Goal: Information Seeking & Learning: Learn about a topic

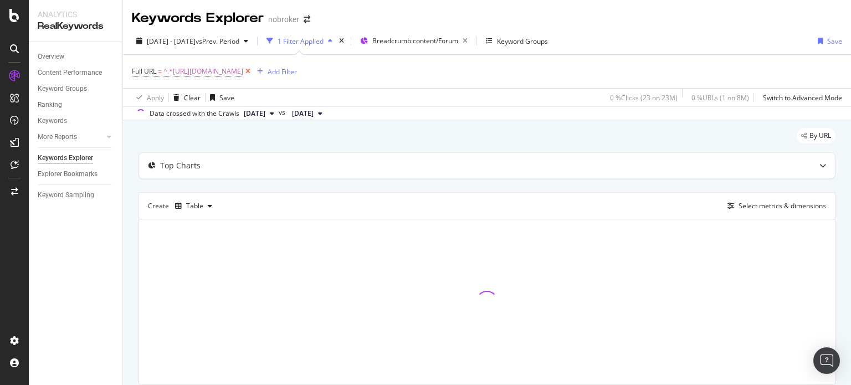
click at [253, 68] on icon at bounding box center [247, 71] width 9 height 11
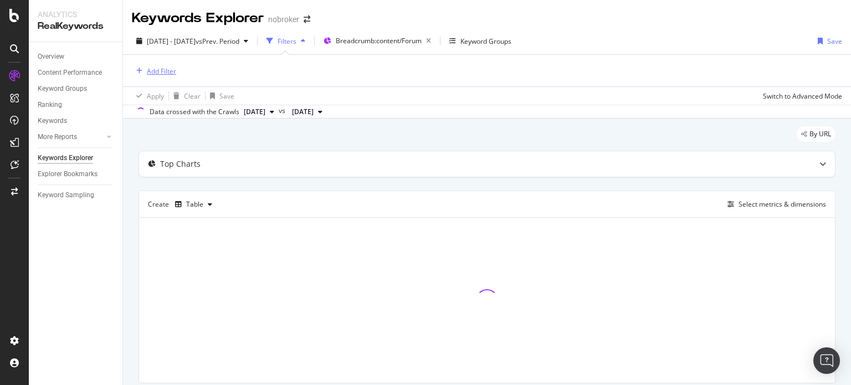
click at [166, 73] on div "Add Filter" at bounding box center [161, 70] width 29 height 9
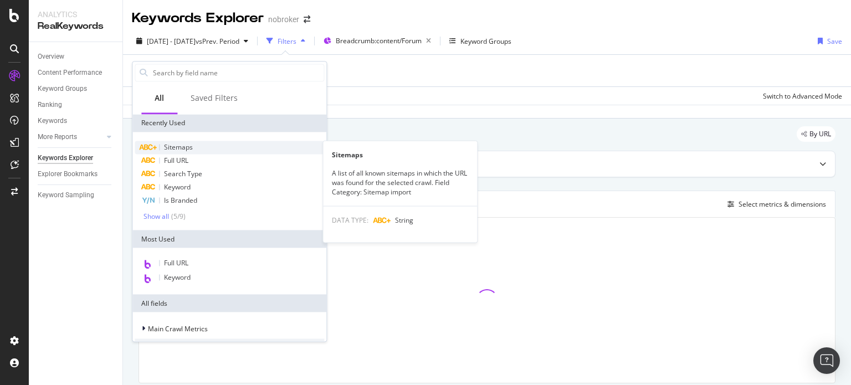
click at [175, 148] on span "Sitemaps" at bounding box center [178, 146] width 29 height 9
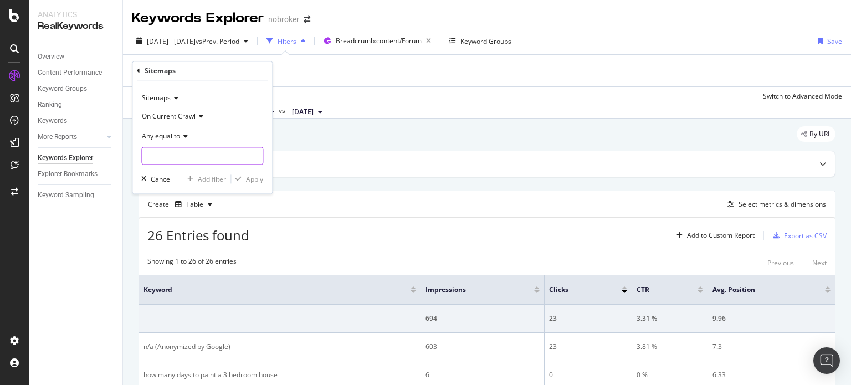
click at [183, 152] on input "text" at bounding box center [202, 156] width 121 height 18
type input "p"
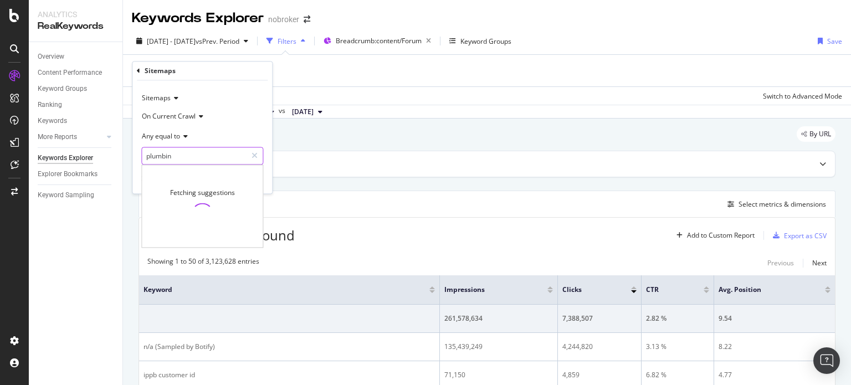
type input "plumbing"
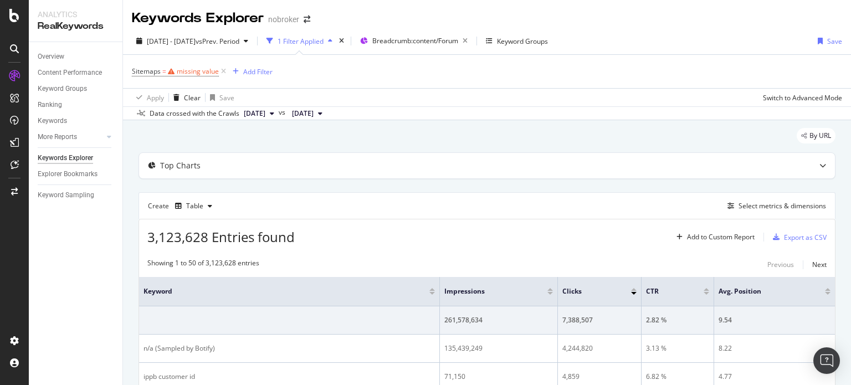
click at [410, 147] on div "By URL" at bounding box center [486, 140] width 697 height 24
click at [194, 204] on div "Table" at bounding box center [194, 206] width 17 height 7
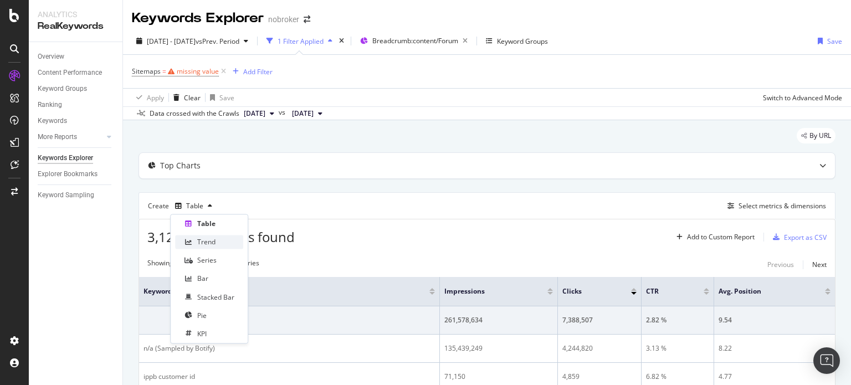
click at [199, 238] on div "Trend" at bounding box center [206, 242] width 18 height 9
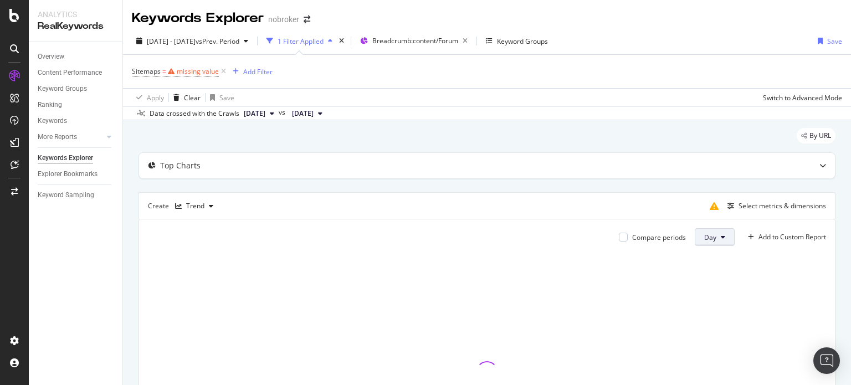
click at [706, 236] on span "Day" at bounding box center [710, 237] width 12 height 9
click at [698, 295] on span "Month" at bounding box center [705, 300] width 20 height 10
click at [753, 213] on div "Select metrics & dimensions" at bounding box center [765, 206] width 121 height 18
click at [748, 208] on div "Select metrics & dimensions" at bounding box center [782, 205] width 88 height 9
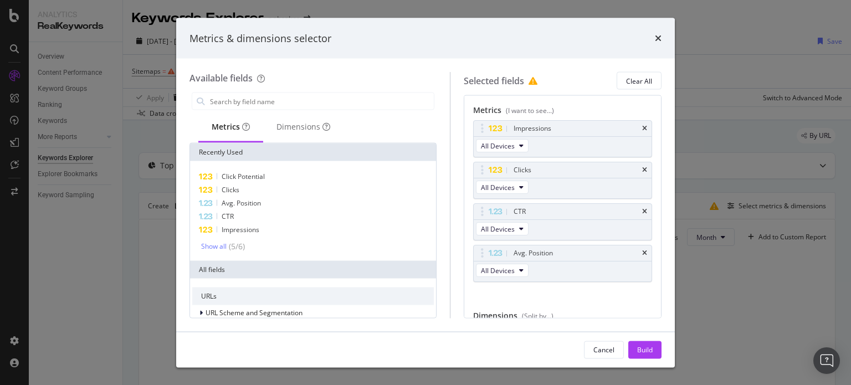
scroll to position [60, 0]
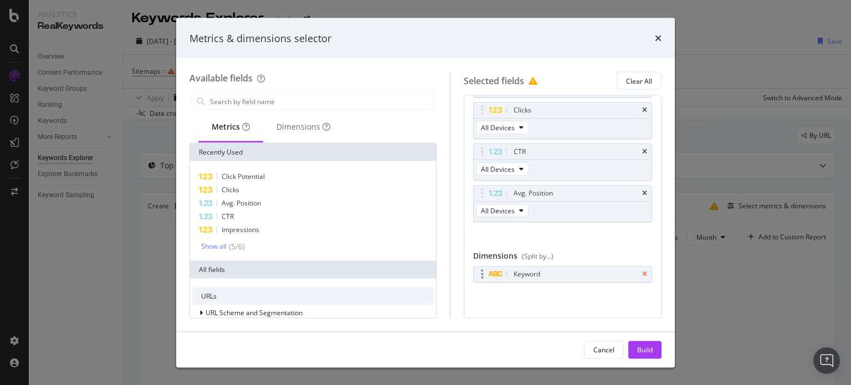
click at [642, 271] on icon "times" at bounding box center [644, 274] width 5 height 7
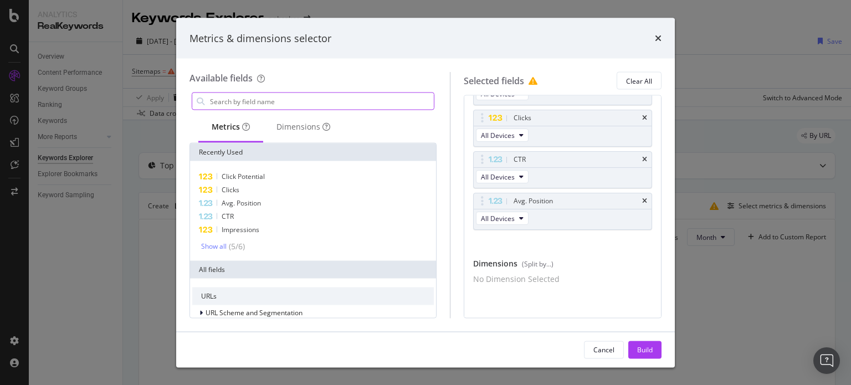
scroll to position [57, 0]
click at [348, 97] on input "modal" at bounding box center [321, 101] width 225 height 17
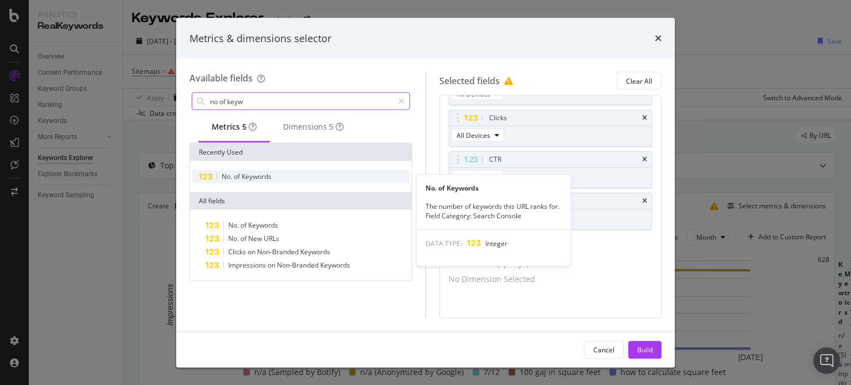
type input "no of keyw"
click at [281, 179] on div "No. of Keywords" at bounding box center [300, 176] width 217 height 13
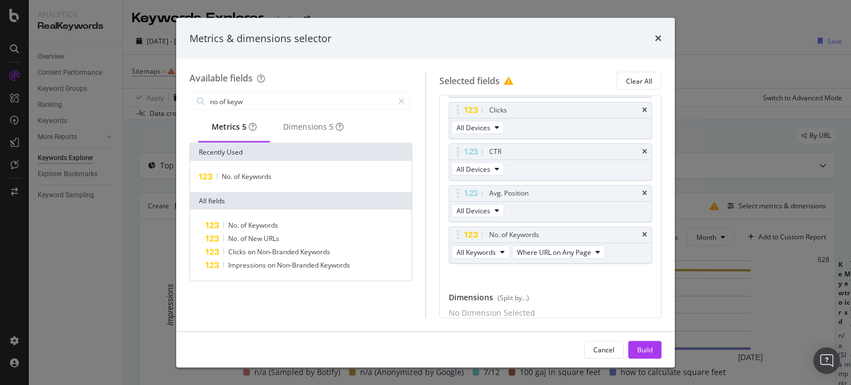
scroll to position [0, 0]
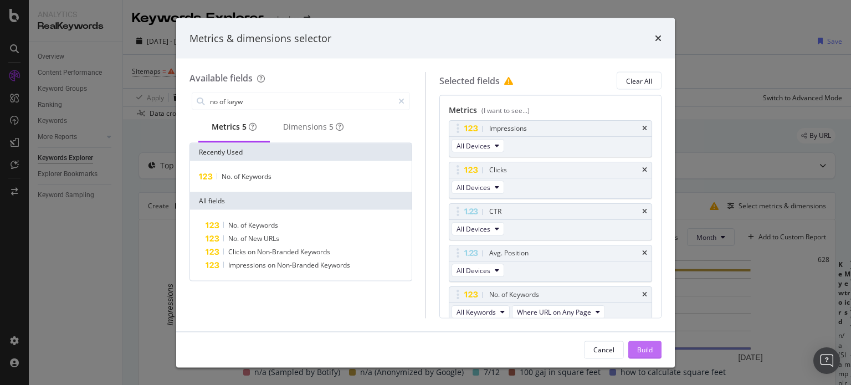
click at [641, 345] on div "Build" at bounding box center [645, 349] width 16 height 9
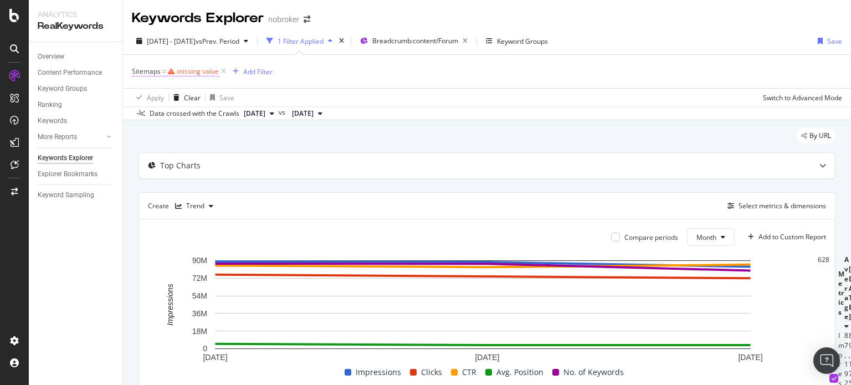
click at [194, 68] on div "missing value" at bounding box center [198, 70] width 42 height 9
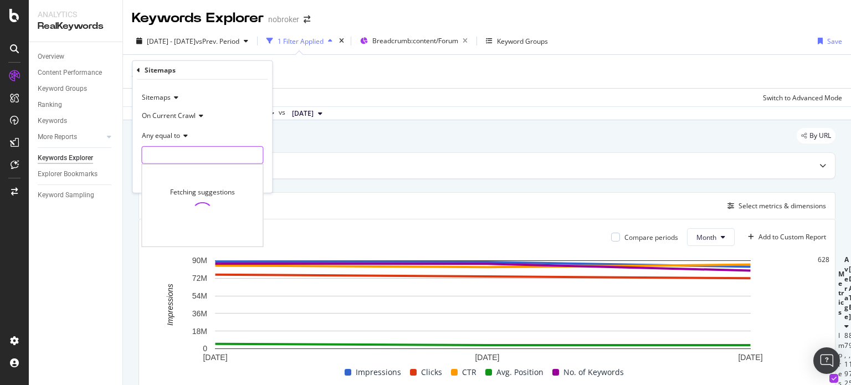
click at [176, 157] on input "text" at bounding box center [202, 155] width 121 height 18
type input "p"
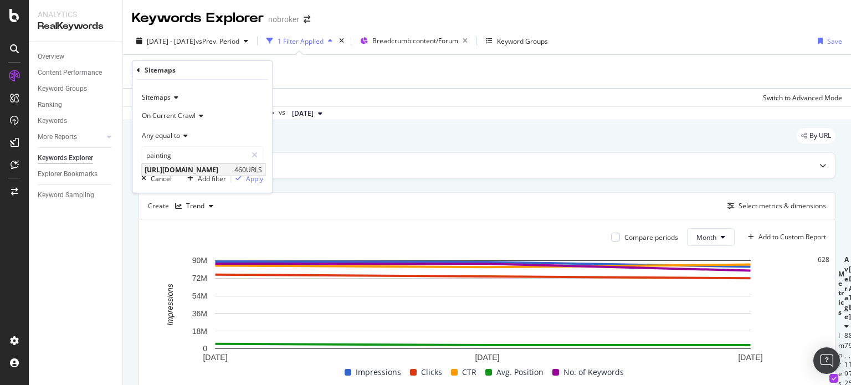
click at [202, 168] on span "[URL][DOMAIN_NAME]" at bounding box center [188, 169] width 87 height 9
type input "[URL][DOMAIN_NAME]"
click at [255, 173] on div "Apply" at bounding box center [254, 177] width 17 height 9
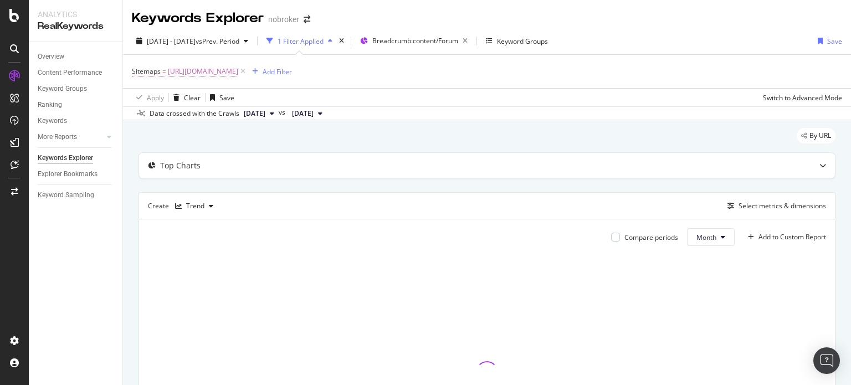
click at [238, 70] on span "[URL][DOMAIN_NAME]" at bounding box center [203, 72] width 70 height 16
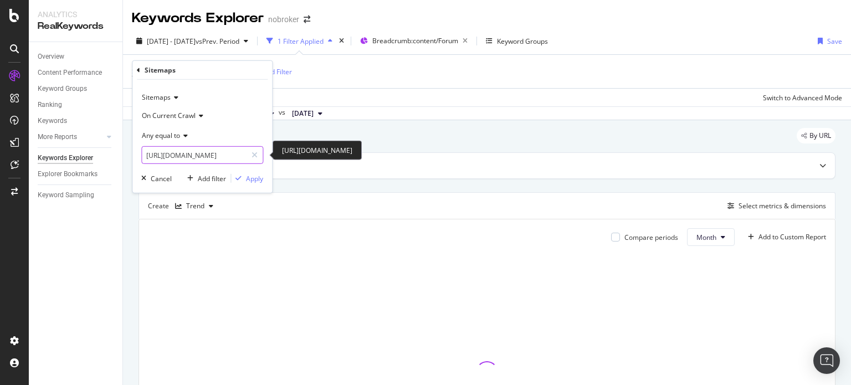
click at [197, 153] on input "[URL][DOMAIN_NAME]" at bounding box center [194, 155] width 105 height 18
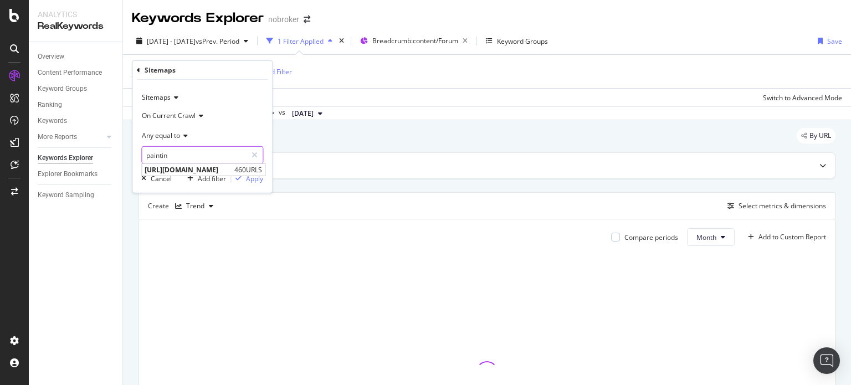
type input "painting"
type input "f"
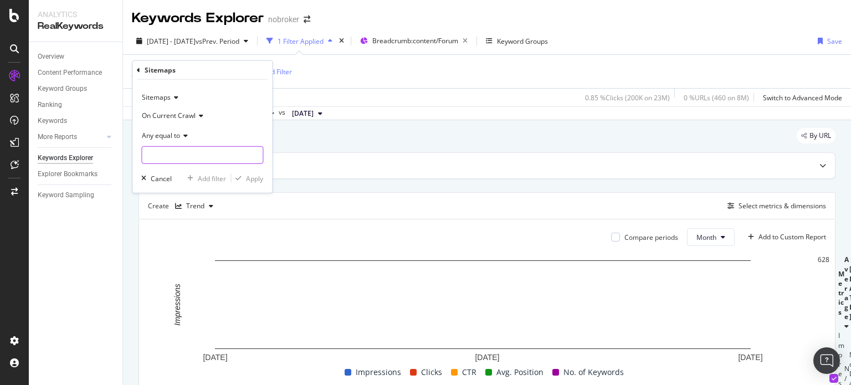
click at [181, 152] on input "text" at bounding box center [202, 155] width 121 height 18
type input "painting"
click at [255, 154] on icon at bounding box center [255, 155] width 6 height 8
click at [227, 155] on input "painting" at bounding box center [202, 155] width 121 height 18
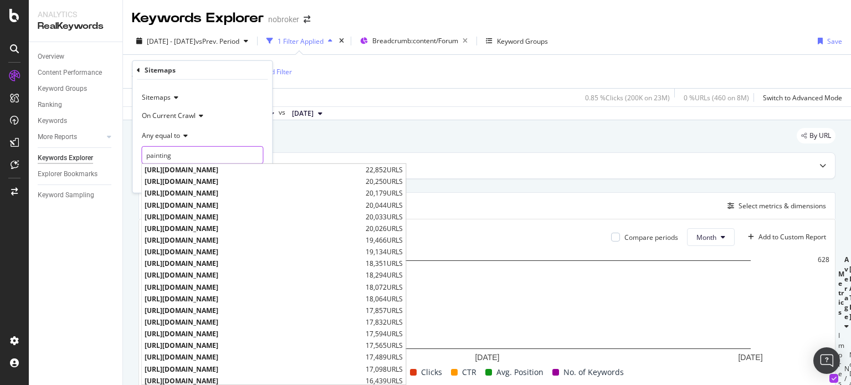
click at [171, 147] on input "painting" at bounding box center [202, 155] width 121 height 18
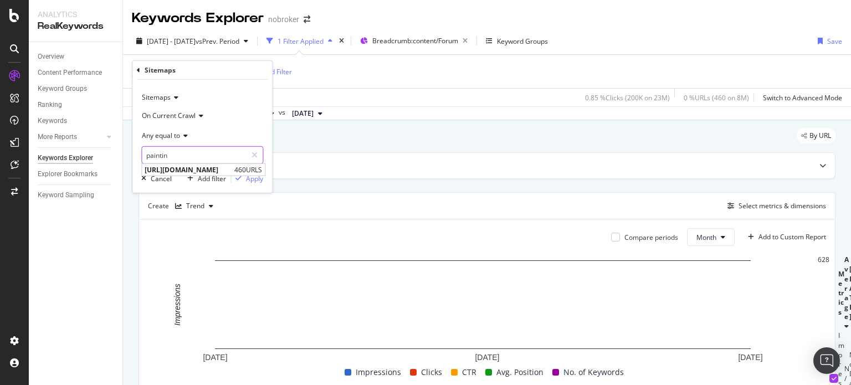
type input "painting"
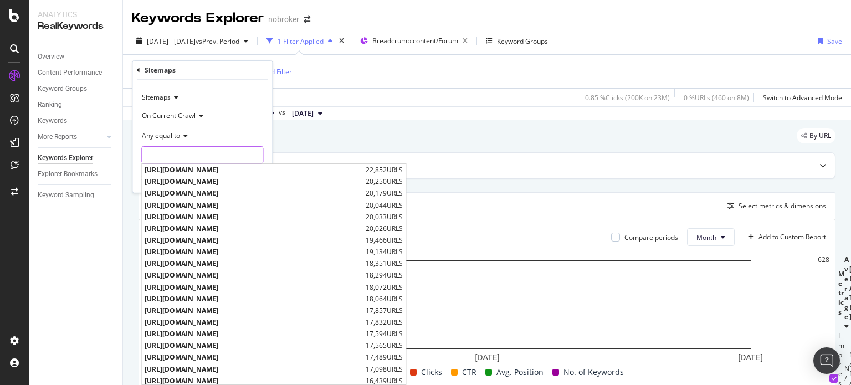
click at [168, 158] on input "text" at bounding box center [202, 155] width 121 height 18
paste input "[URL][DOMAIN_NAME]"
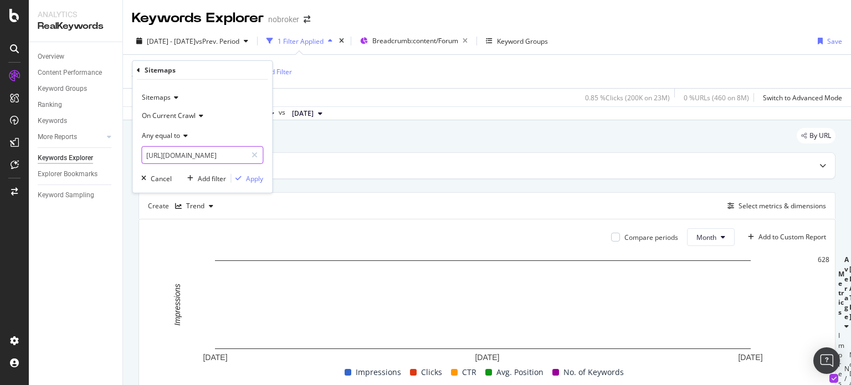
scroll to position [0, 101]
type input "[URL][DOMAIN_NAME]"
click at [253, 181] on div "Apply" at bounding box center [254, 177] width 17 height 9
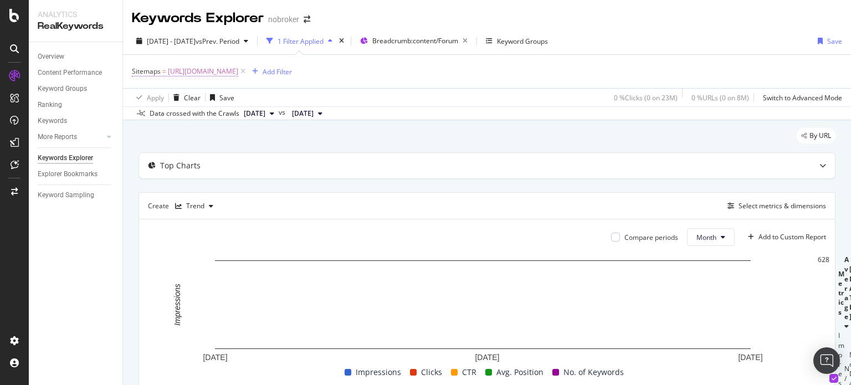
click at [238, 70] on span "[URL][DOMAIN_NAME]" at bounding box center [203, 72] width 70 height 16
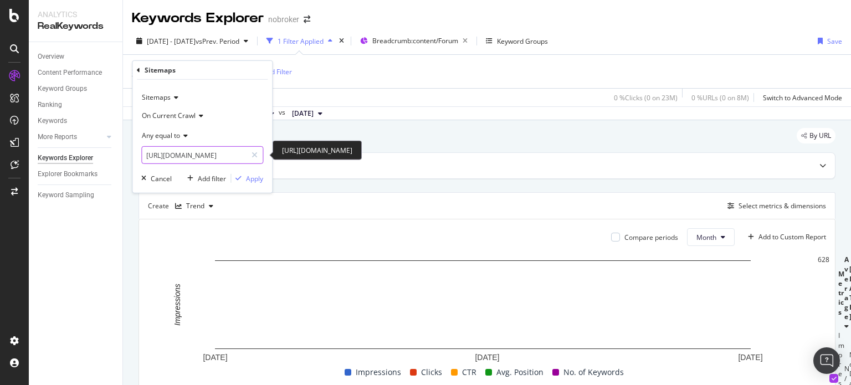
click at [204, 155] on input "[URL][DOMAIN_NAME]" at bounding box center [194, 155] width 105 height 18
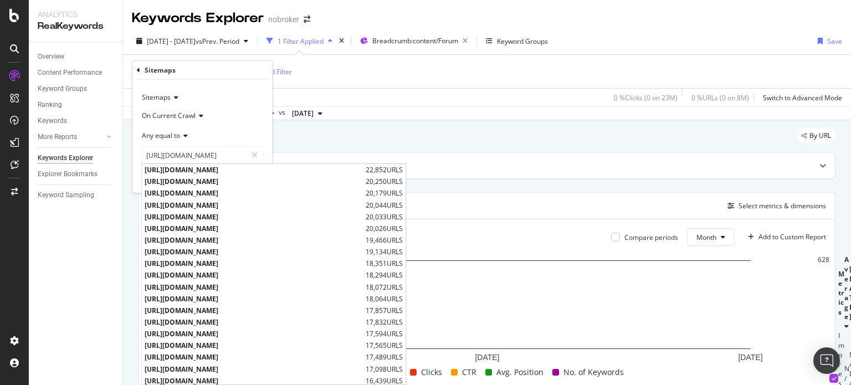
click at [264, 89] on div "Sitemaps On Current Crawl Any equal to [URL][DOMAIN_NAME] [URL][DOMAIN_NAME] [U…" at bounding box center [202, 136] width 140 height 113
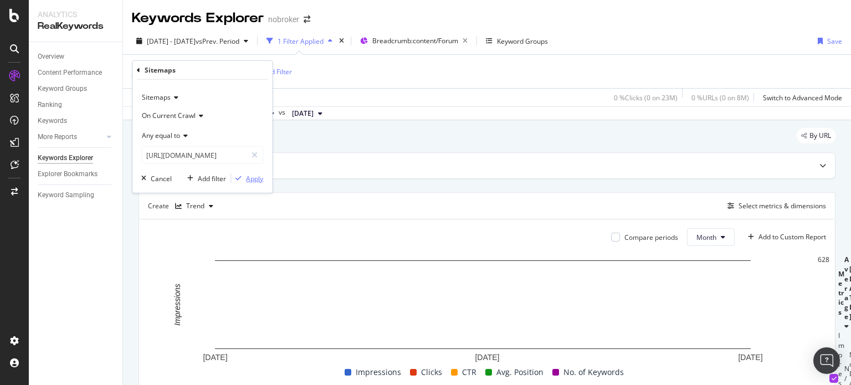
click at [259, 181] on div "Apply" at bounding box center [254, 177] width 17 height 9
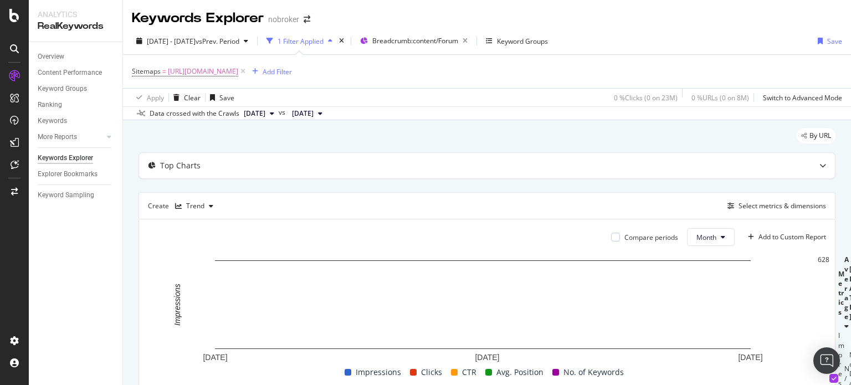
click at [265, 112] on span "[DATE]" at bounding box center [255, 114] width 22 height 10
click at [267, 152] on div "[DATE]" at bounding box center [271, 151] width 59 height 10
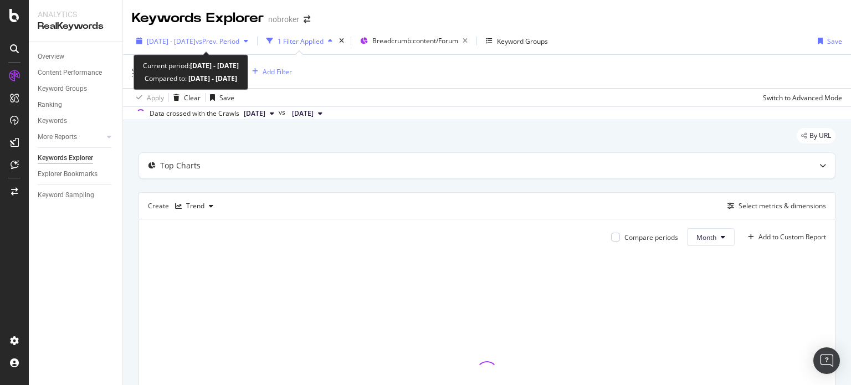
click at [196, 38] on span "[DATE] - [DATE]" at bounding box center [171, 41] width 49 height 9
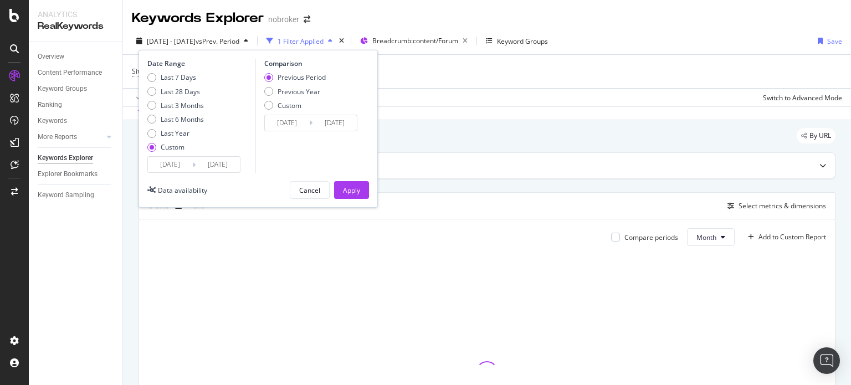
click at [168, 167] on input "[DATE]" at bounding box center [170, 165] width 44 height 16
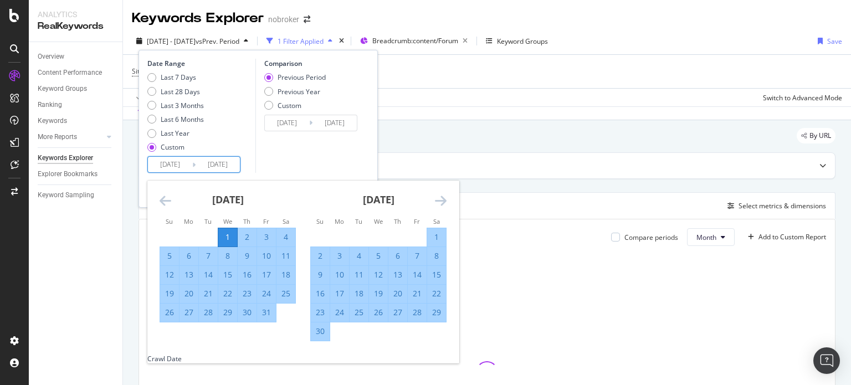
click at [436, 201] on icon "Move forward to switch to the next month." at bounding box center [441, 200] width 12 height 13
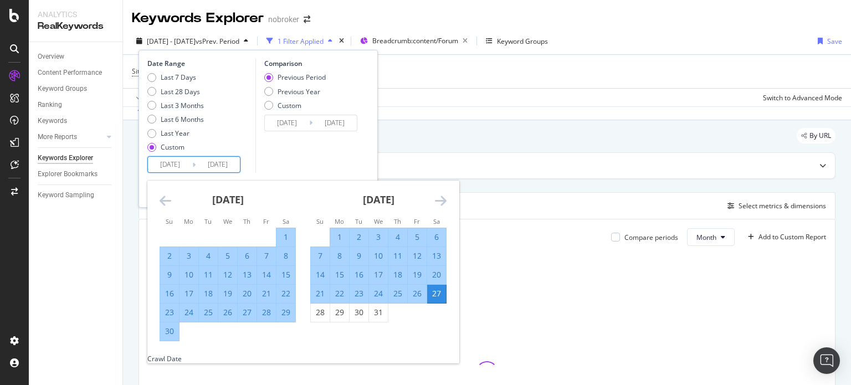
click at [436, 201] on icon "Move forward to switch to the next month." at bounding box center [441, 200] width 12 height 13
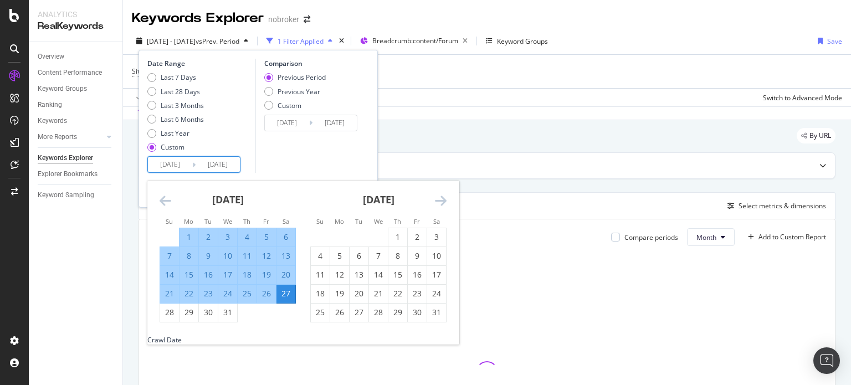
click at [436, 201] on icon "Move forward to switch to the next month." at bounding box center [441, 200] width 12 height 13
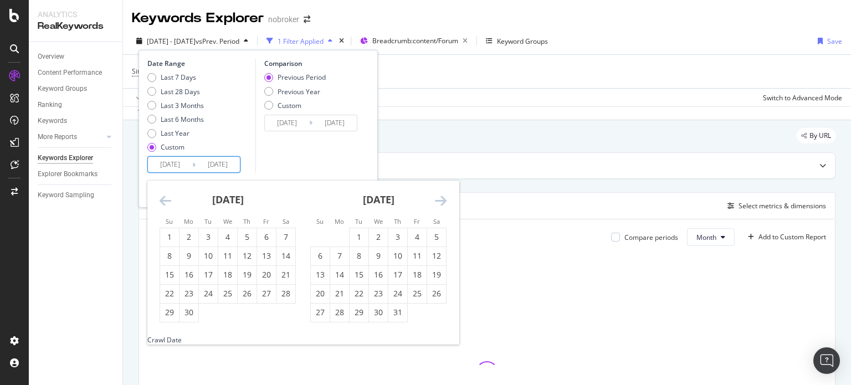
click at [436, 201] on icon "Move forward to switch to the next month." at bounding box center [441, 200] width 12 height 13
click at [166, 197] on icon "Move backward to switch to the previous month." at bounding box center [166, 200] width 12 height 13
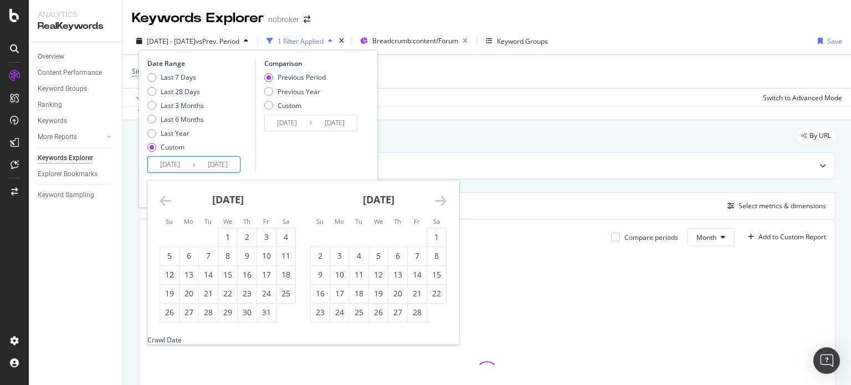
click at [166, 197] on icon "Move backward to switch to the previous month." at bounding box center [166, 200] width 12 height 13
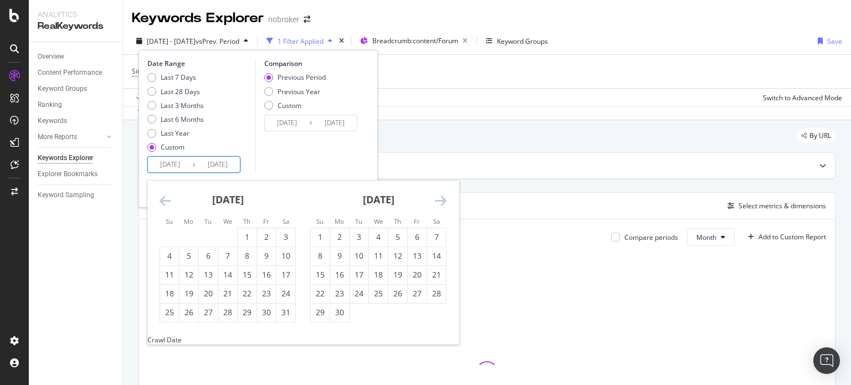
click at [166, 197] on icon "Move backward to switch to the previous month." at bounding box center [166, 200] width 12 height 13
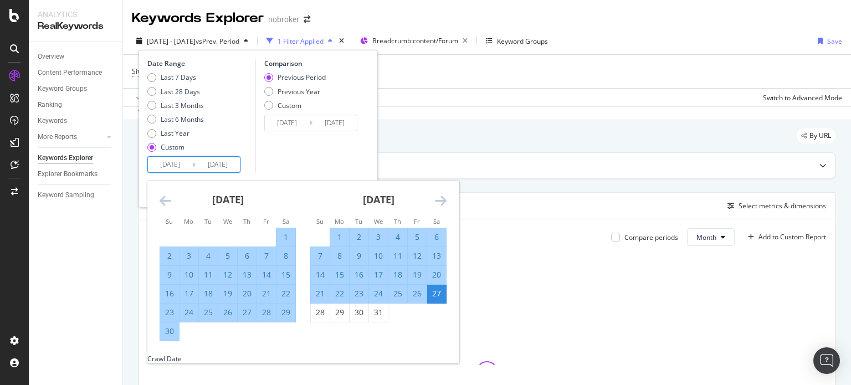
click at [166, 197] on icon "Move backward to switch to the previous month." at bounding box center [166, 200] width 12 height 13
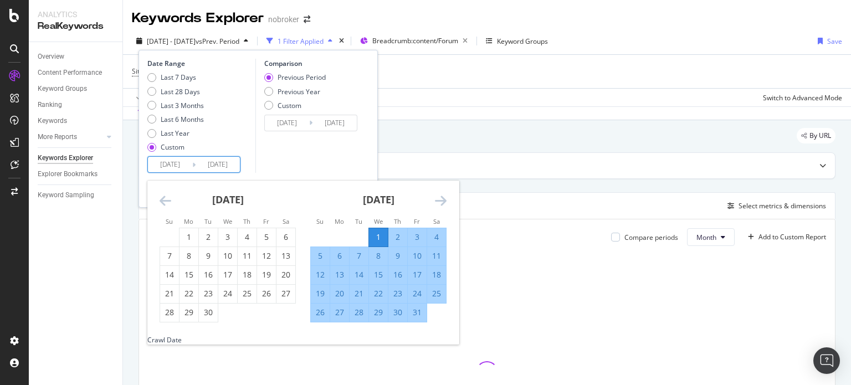
click at [166, 197] on icon "Move backward to switch to the previous month." at bounding box center [166, 200] width 12 height 13
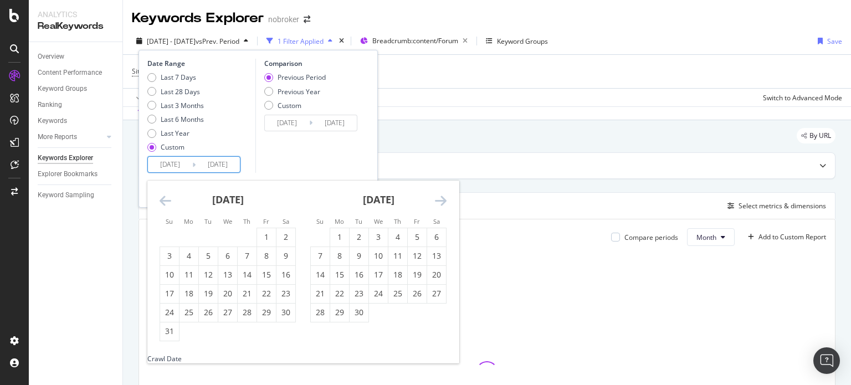
click at [166, 197] on icon "Move backward to switch to the previous month." at bounding box center [166, 200] width 12 height 13
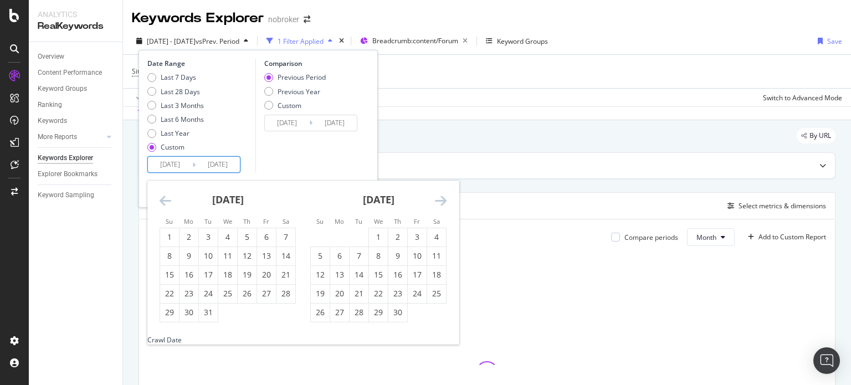
click at [443, 198] on icon "Move forward to switch to the next month." at bounding box center [441, 200] width 12 height 13
click at [171, 161] on input "[DATE]" at bounding box center [170, 165] width 44 height 16
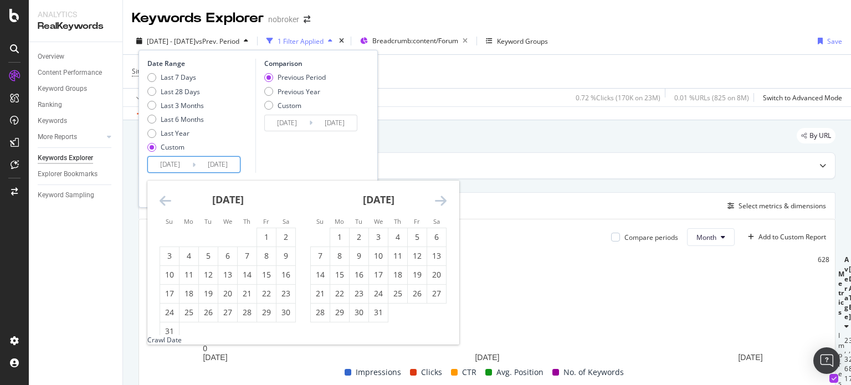
click at [160, 201] on icon "Move backward to switch to the previous month." at bounding box center [166, 200] width 12 height 13
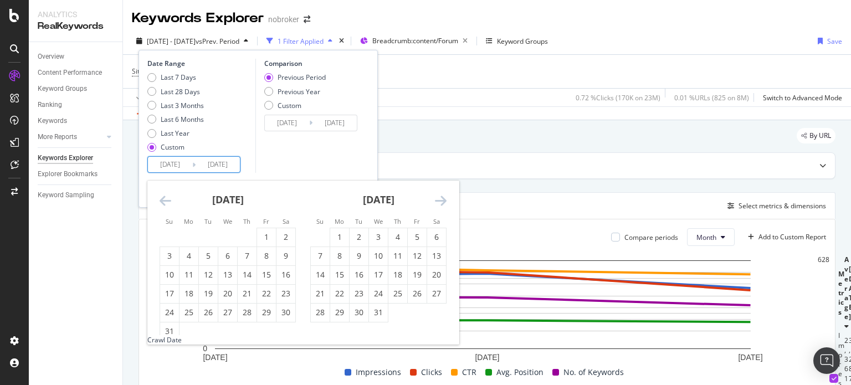
click at [160, 201] on icon "Move backward to switch to the previous month." at bounding box center [166, 200] width 12 height 13
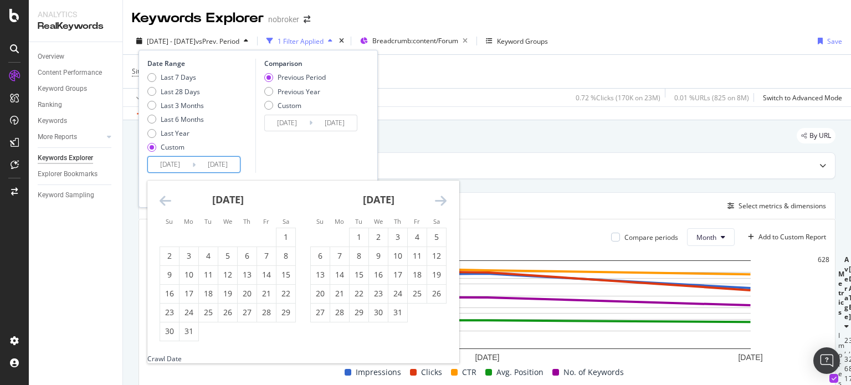
click at [160, 201] on icon "Move backward to switch to the previous month." at bounding box center [166, 200] width 12 height 13
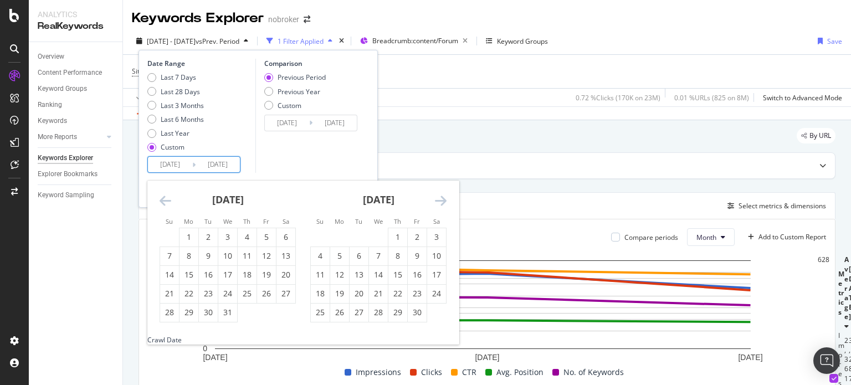
click at [160, 201] on icon "Move backward to switch to the previous month." at bounding box center [166, 200] width 12 height 13
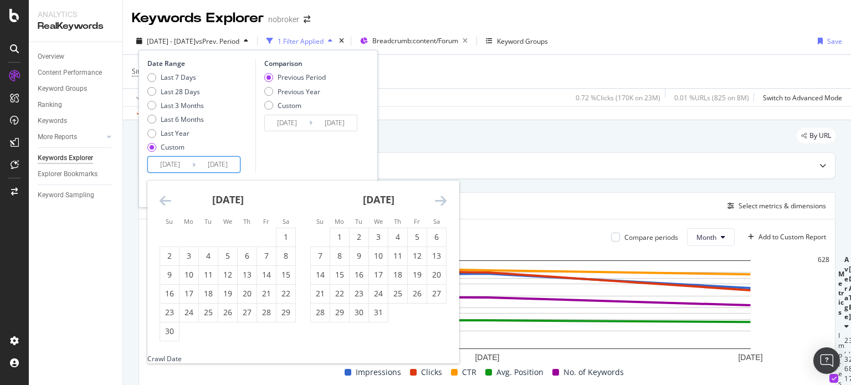
click at [160, 201] on icon "Move backward to switch to the previous month." at bounding box center [166, 200] width 12 height 13
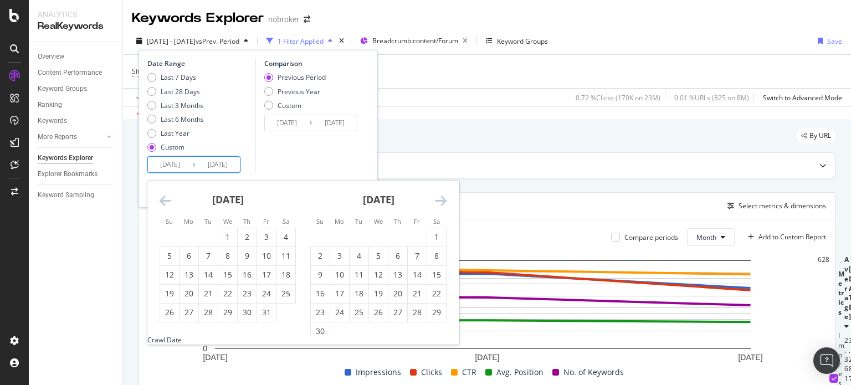
click at [160, 201] on icon "Move backward to switch to the previous month." at bounding box center [166, 200] width 12 height 13
click at [437, 196] on icon "Move forward to switch to the next month." at bounding box center [441, 200] width 12 height 13
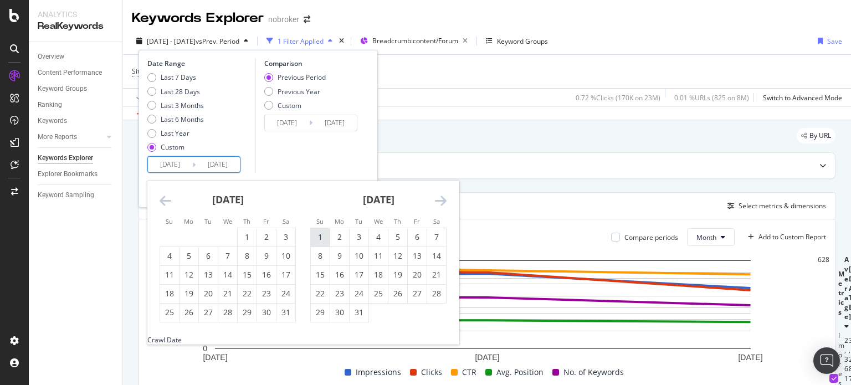
click at [319, 233] on div "1" at bounding box center [320, 237] width 19 height 11
type input "[DATE]"
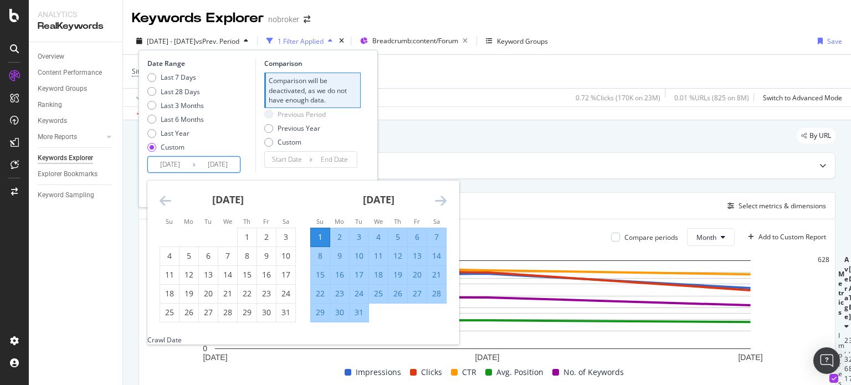
click at [175, 166] on input "[DATE]" at bounding box center [170, 165] width 44 height 16
click at [316, 233] on div "1" at bounding box center [320, 237] width 19 height 11
type input "[DATE]"
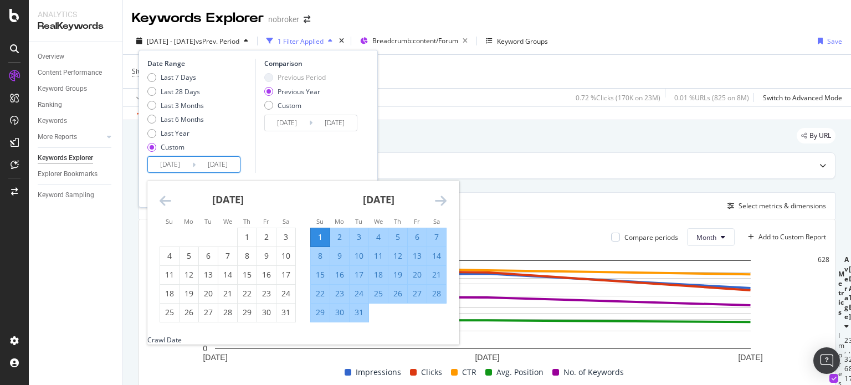
click at [215, 168] on input "[DATE]" at bounding box center [218, 165] width 44 height 16
click at [440, 199] on icon "Move forward to switch to the next month." at bounding box center [441, 200] width 12 height 13
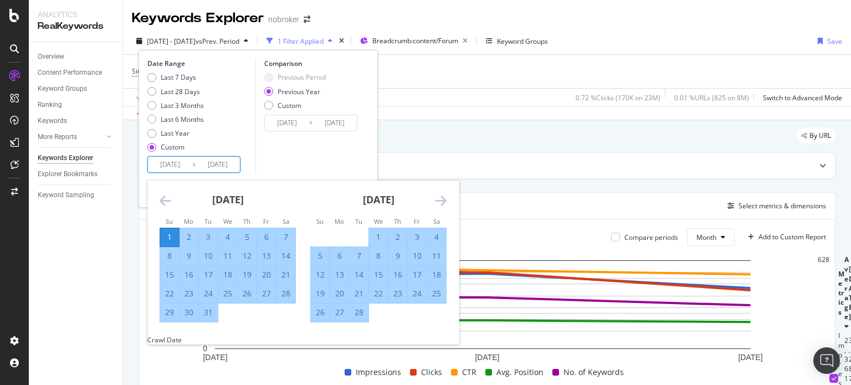
click at [440, 199] on icon "Move forward to switch to the next month." at bounding box center [441, 200] width 12 height 13
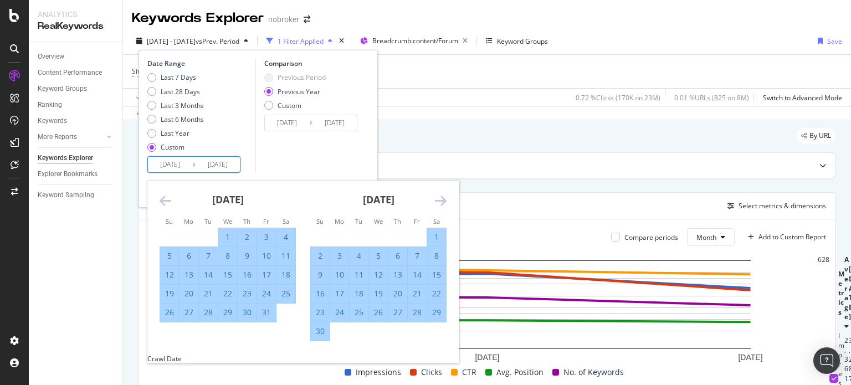
click at [440, 199] on icon "Move forward to switch to the next month." at bounding box center [441, 200] width 12 height 13
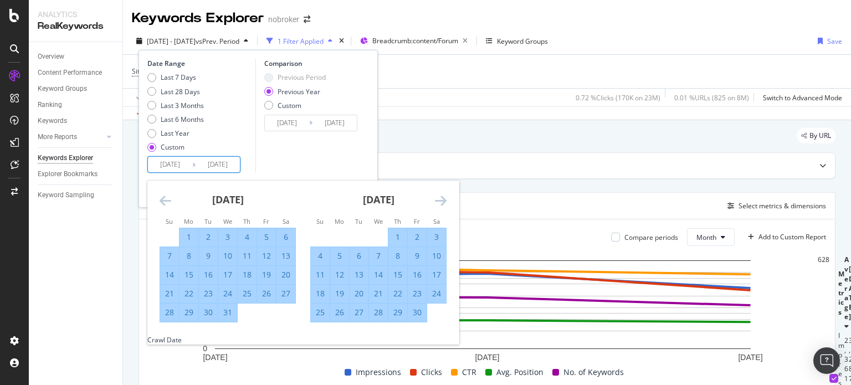
click at [440, 199] on icon "Move forward to switch to the next month." at bounding box center [441, 200] width 12 height 13
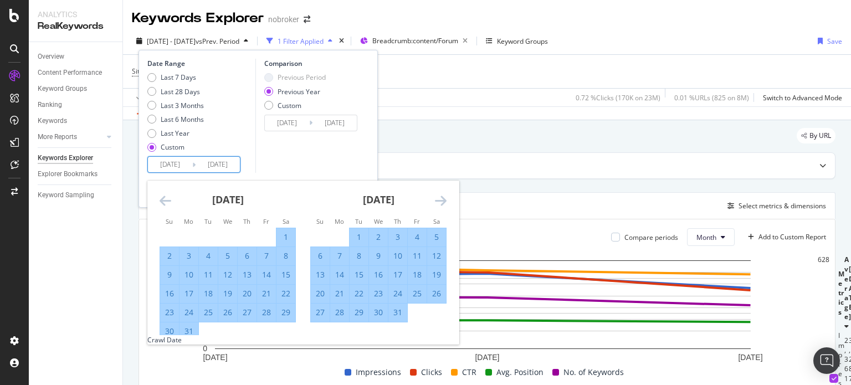
click at [440, 199] on icon "Move forward to switch to the next month." at bounding box center [441, 200] width 12 height 13
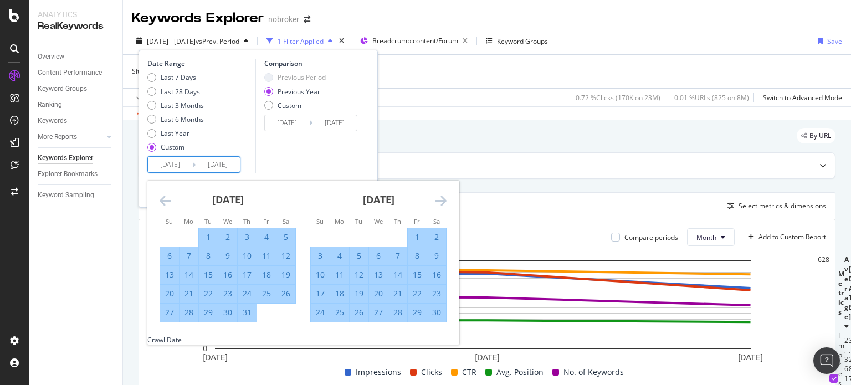
click at [440, 199] on icon "Move forward to switch to the next month." at bounding box center [441, 200] width 12 height 13
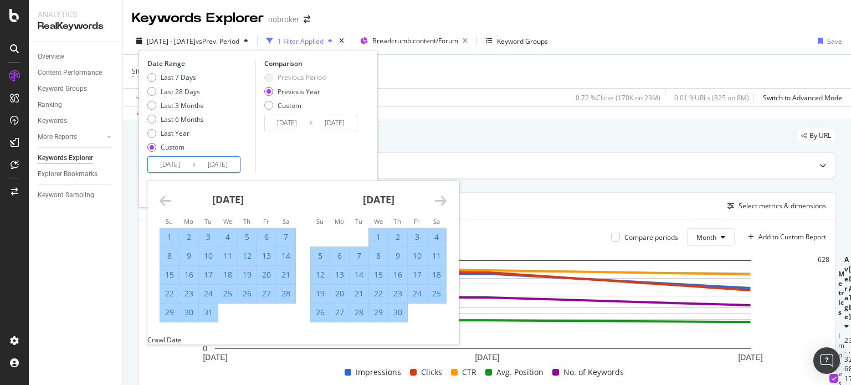
click at [440, 199] on icon "Move forward to switch to the next month." at bounding box center [441, 200] width 12 height 13
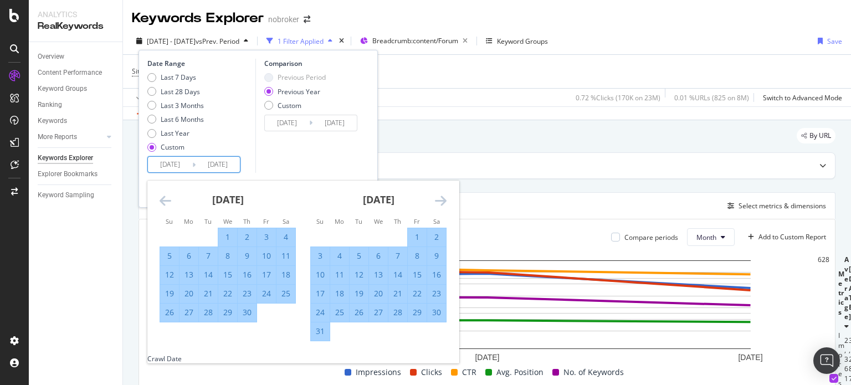
click at [440, 199] on icon "Move forward to switch to the next month." at bounding box center [441, 200] width 12 height 13
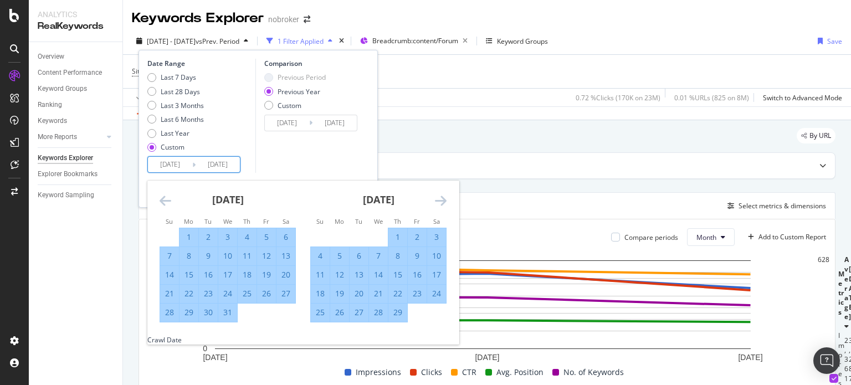
click at [440, 199] on icon "Move forward to switch to the next month." at bounding box center [441, 200] width 12 height 13
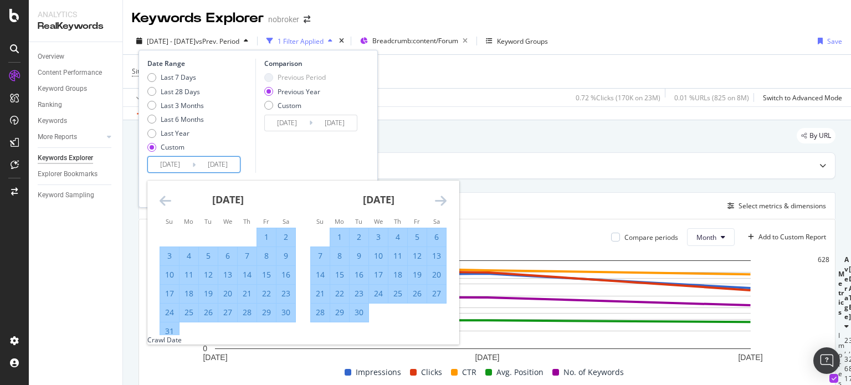
click at [440, 199] on icon "Move forward to switch to the next month." at bounding box center [441, 200] width 12 height 13
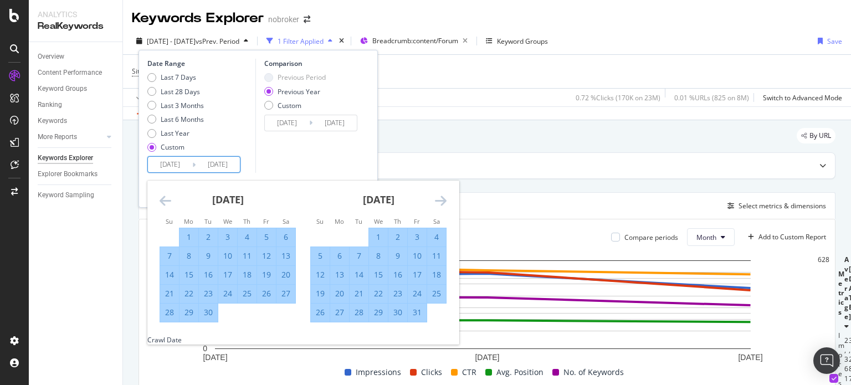
click at [440, 199] on icon "Move forward to switch to the next month." at bounding box center [441, 200] width 12 height 13
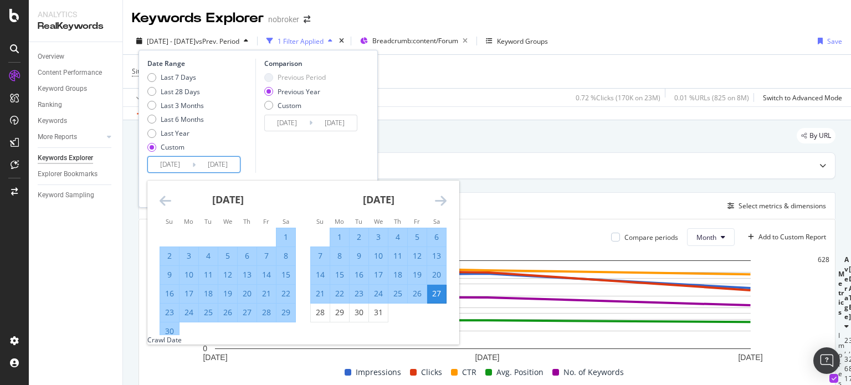
click at [440, 199] on icon "Move forward to switch to the next month." at bounding box center [441, 200] width 12 height 13
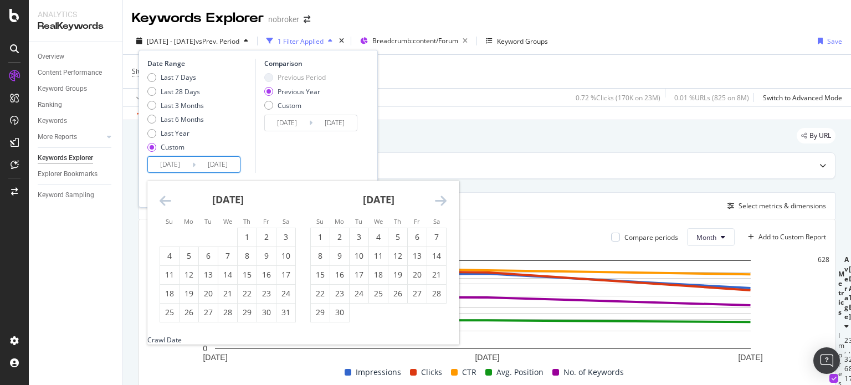
click at [440, 199] on icon "Move forward to switch to the next month." at bounding box center [441, 200] width 12 height 13
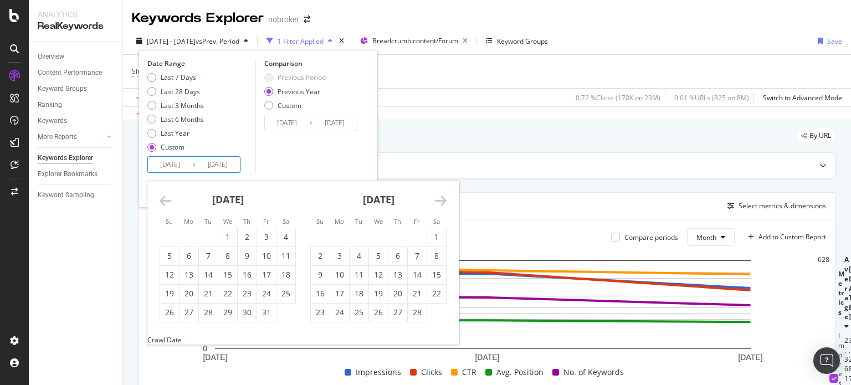
click at [440, 199] on icon "Move forward to switch to the next month." at bounding box center [441, 200] width 12 height 13
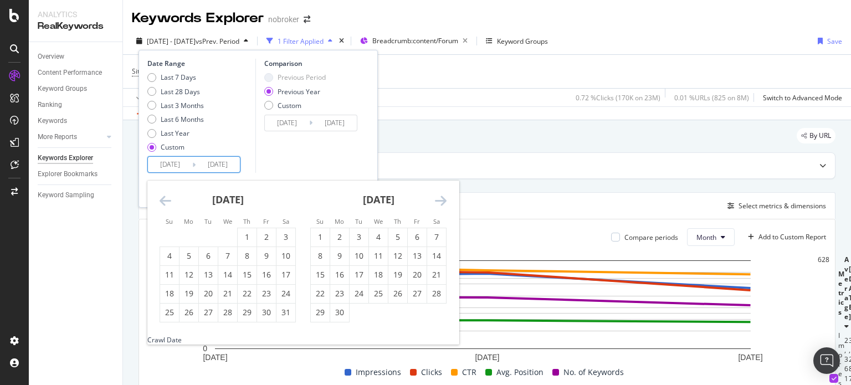
click at [440, 199] on icon "Move forward to switch to the next month." at bounding box center [441, 200] width 12 height 13
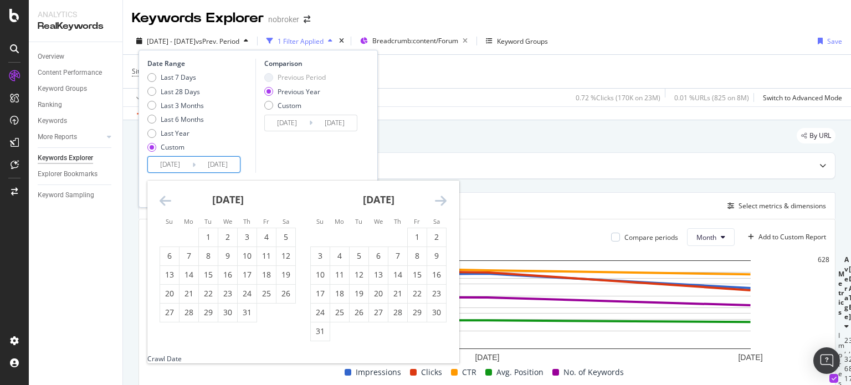
click at [440, 199] on icon "Move forward to switch to the next month." at bounding box center [441, 200] width 12 height 13
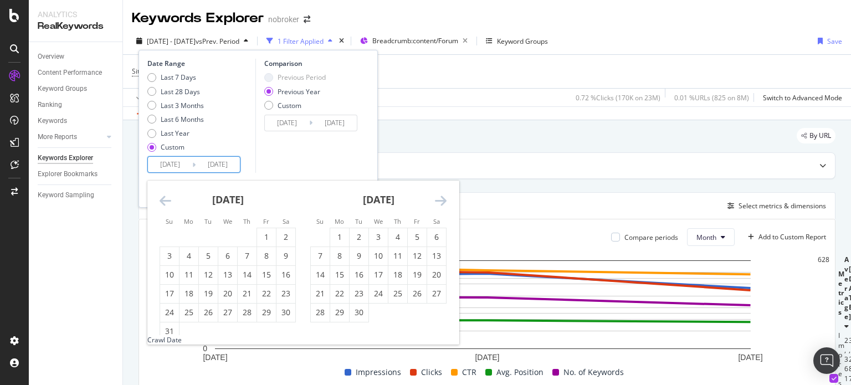
click at [440, 199] on icon "Move forward to switch to the next month." at bounding box center [441, 200] width 12 height 13
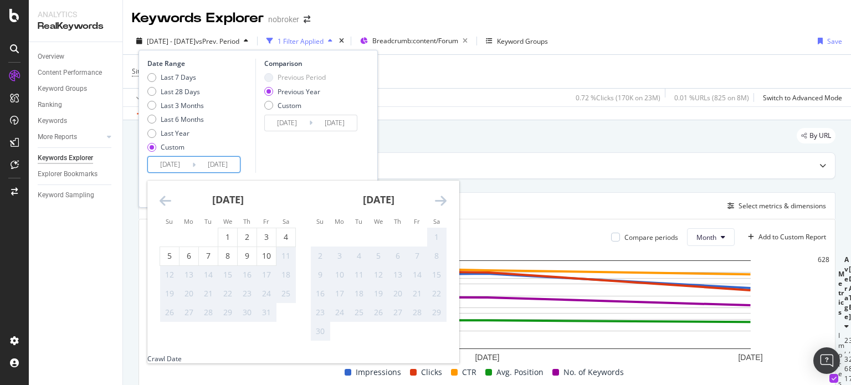
click at [440, 199] on icon "Move forward to switch to the next month." at bounding box center [441, 200] width 12 height 13
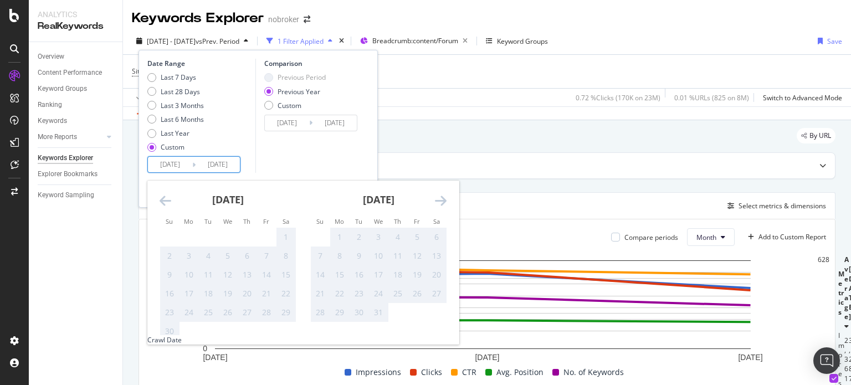
click at [163, 198] on icon "Move backward to switch to the previous month." at bounding box center [166, 200] width 12 height 13
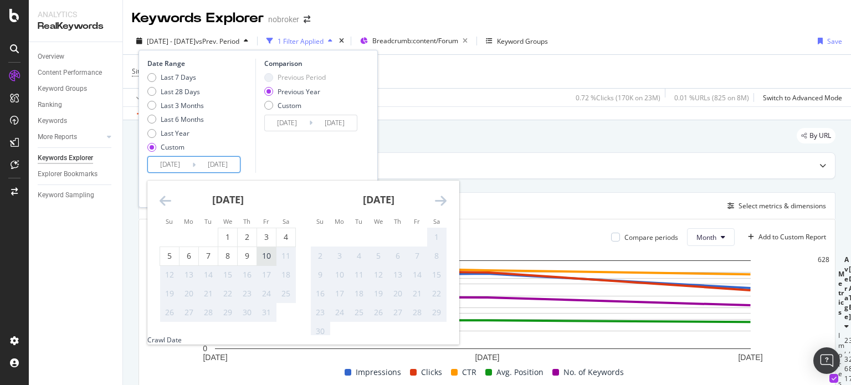
click at [267, 259] on div "10" at bounding box center [266, 255] width 19 height 11
type input "[DATE]"
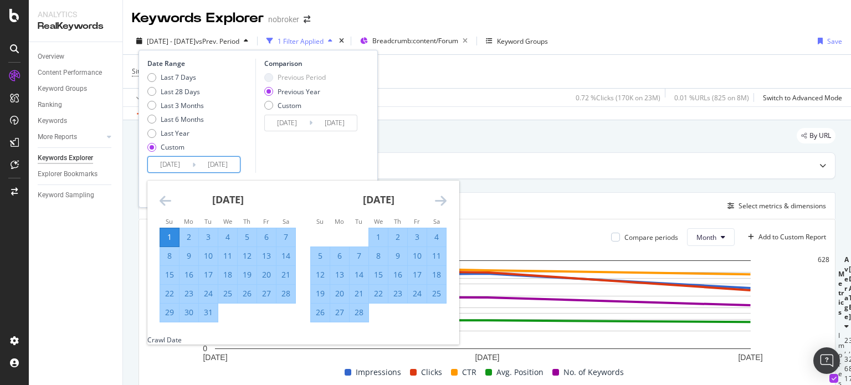
click at [208, 168] on input "[DATE]" at bounding box center [218, 165] width 44 height 16
click at [290, 160] on div "Comparison Previous Period Previous Year Custom [DATE] Navigate forward to inte…" at bounding box center [307, 116] width 105 height 114
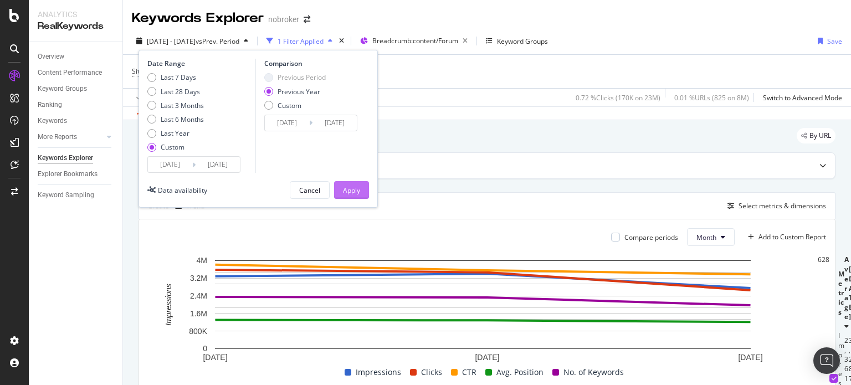
click at [345, 189] on div "Apply" at bounding box center [351, 190] width 17 height 9
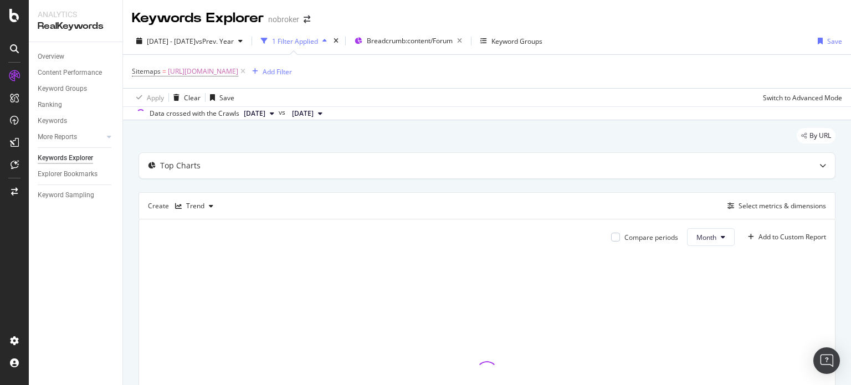
scroll to position [152, 0]
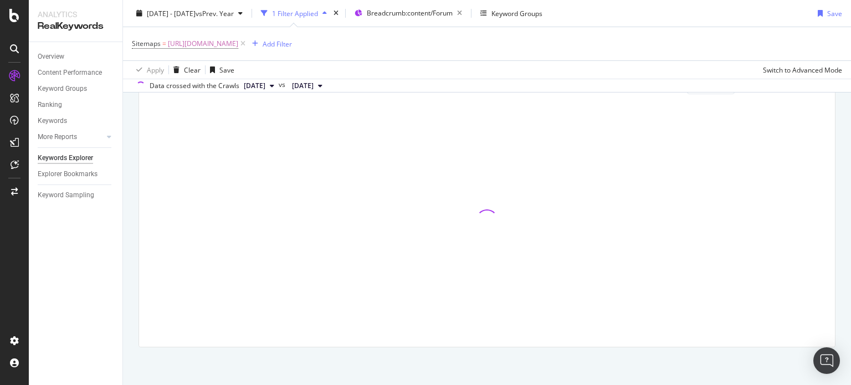
drag, startPoint x: 850, startPoint y: 140, endPoint x: 850, endPoint y: 292, distance: 151.8
click at [850, 292] on div "Keywords Explorer nobroker [DATE] - [DATE] vs Prev. Year 1 Filter Applied Bread…" at bounding box center [487, 192] width 728 height 385
click at [819, 217] on div "Compare periods Month Add to Custom Report" at bounding box center [487, 207] width 696 height 279
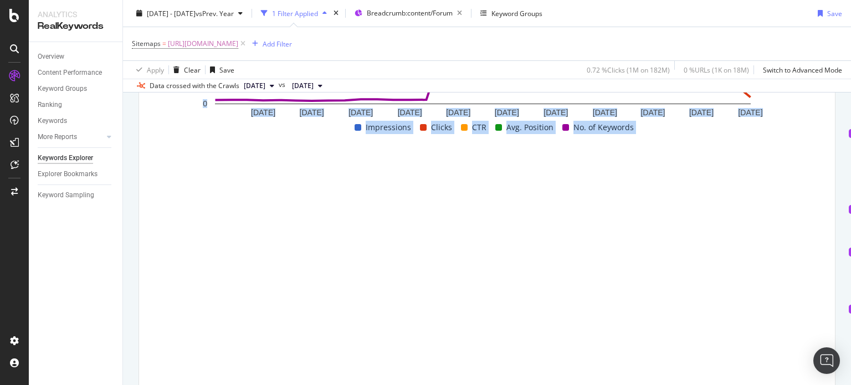
scroll to position [252, 0]
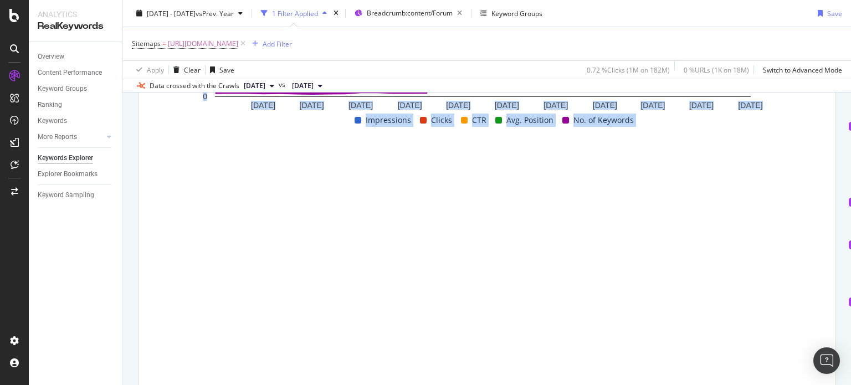
drag, startPoint x: 850, startPoint y: 143, endPoint x: 850, endPoint y: 199, distance: 55.4
click at [850, 199] on div "Keywords Explorer nobroker [DATE] - [DATE] vs Prev. Year 1 Filter Applied Bread…" at bounding box center [487, 192] width 728 height 385
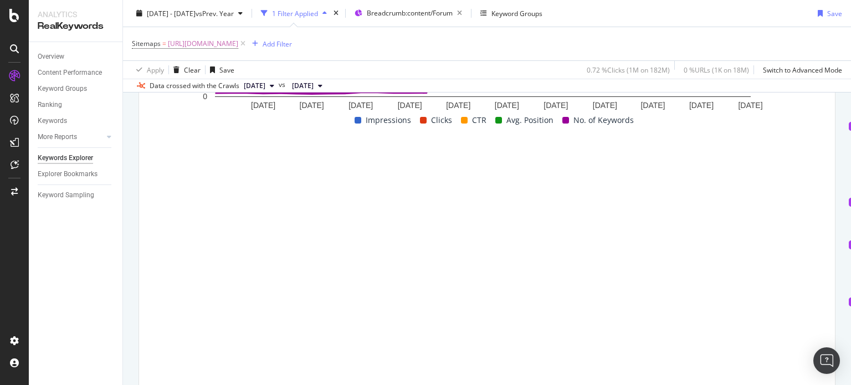
click at [70, 232] on div "Overview Content Performance Keyword Groups Ranking Keywords More Reports Count…" at bounding box center [76, 213] width 94 height 343
drag, startPoint x: 157, startPoint y: 161, endPoint x: 850, endPoint y: 341, distance: 716.4
click at [850, 341] on div "Keywords Explorer nobroker [DATE] - [DATE] vs Prev. Year 1 Filter Applied Bread…" at bounding box center [487, 192] width 728 height 385
copy thead
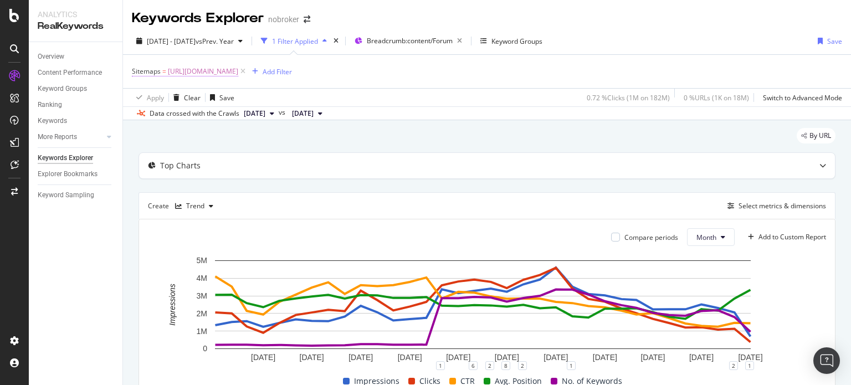
click at [238, 70] on span "[URL][DOMAIN_NAME]" at bounding box center [203, 72] width 70 height 16
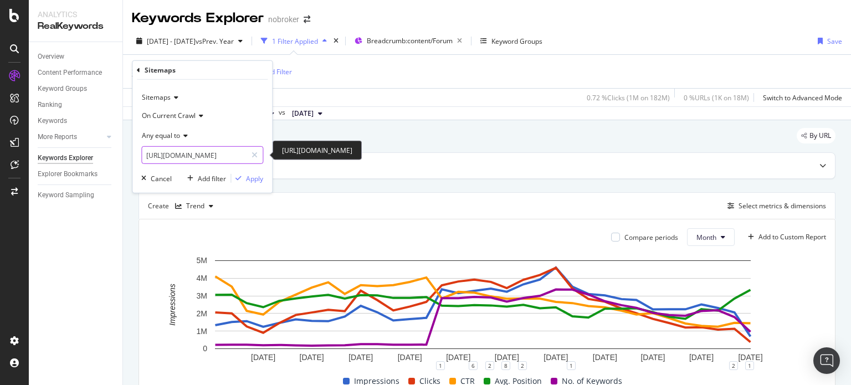
click at [226, 155] on input "[URL][DOMAIN_NAME]" at bounding box center [194, 155] width 105 height 18
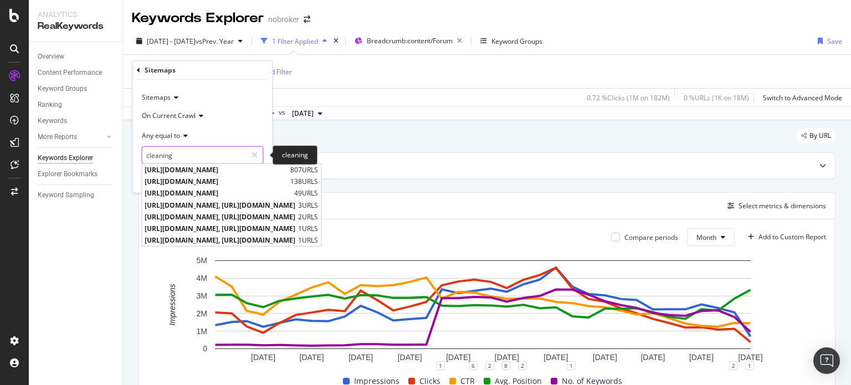
click at [213, 154] on input "cleaning" at bounding box center [194, 155] width 105 height 18
paste input "https://www.nobroker.in/forum/sitemap-index/?id=cleaning.xml"
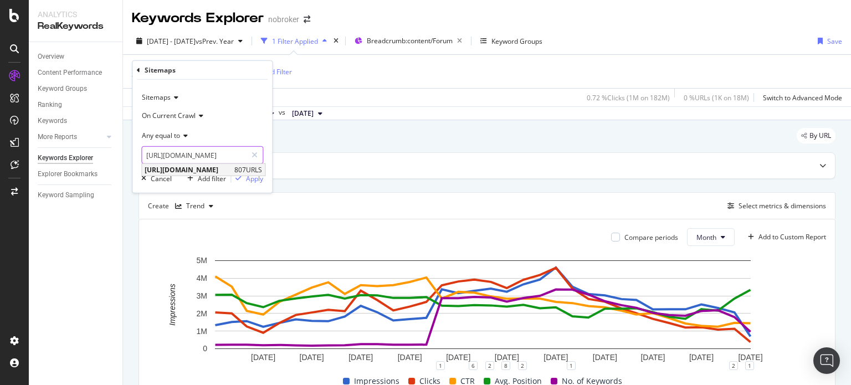
type input "https://www.nobroker.in/forum/sitemap-index/?id=cleaning.xml"
click at [232, 168] on span "https://www.nobroker.in/forum/sitemap-index/?id=cleaning.xml" at bounding box center [188, 169] width 87 height 9
click at [250, 175] on div "Apply" at bounding box center [254, 177] width 17 height 9
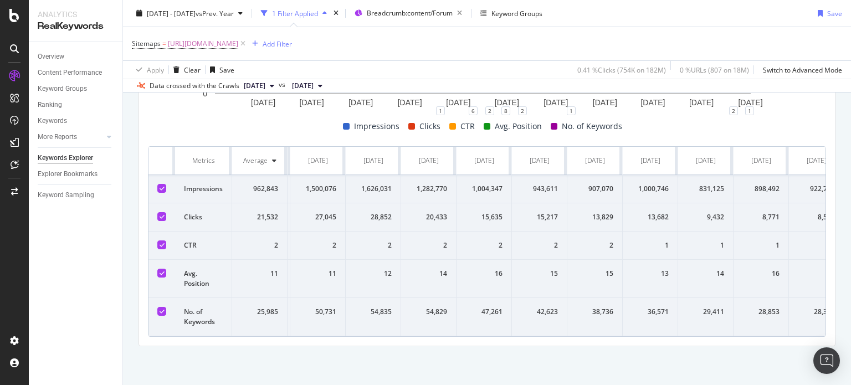
scroll to position [0, 1354]
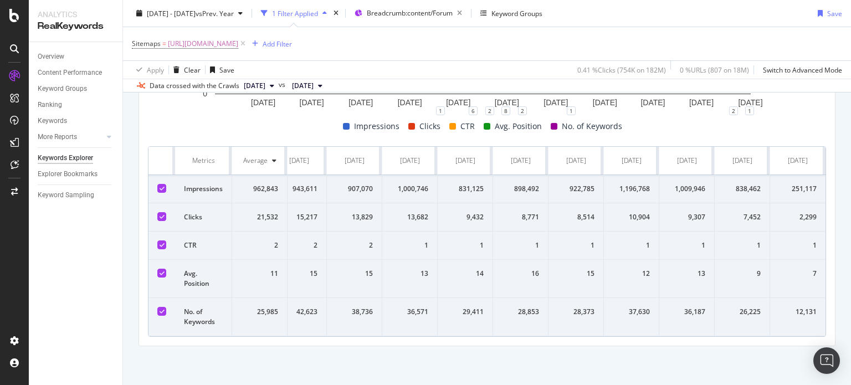
drag, startPoint x: 162, startPoint y: 151, endPoint x: 850, endPoint y: 333, distance: 712.2
click at [850, 333] on div "Keywords Explorer nobroker 2023 Jan. 1st - 2025 Oct. 10th vs Prev. Year 1 Filte…" at bounding box center [487, 192] width 728 height 385
copy thead
click at [238, 43] on span "https://www.nobroker.in/forum/sitemap-index/?id=cleaning.xml" at bounding box center [203, 44] width 70 height 16
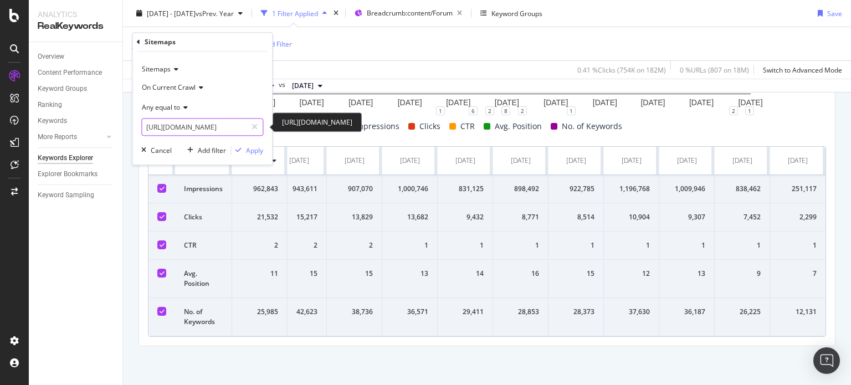
click at [183, 130] on input "https://www.nobroker.in/forum/sitemap-index/?id=cleaning.xml" at bounding box center [194, 128] width 105 height 18
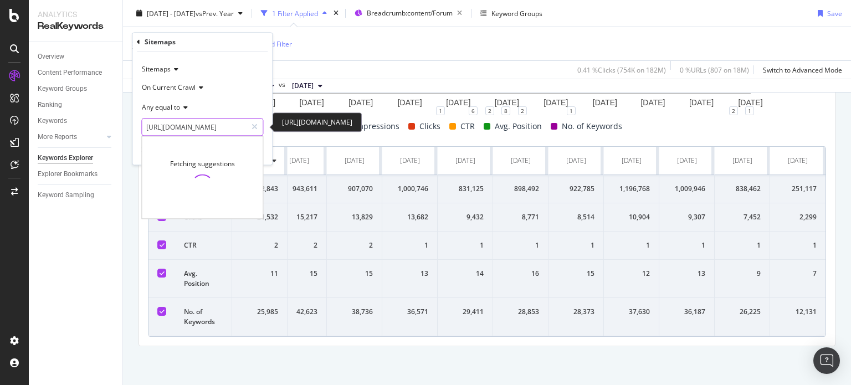
paste input "ac-repair-servic"
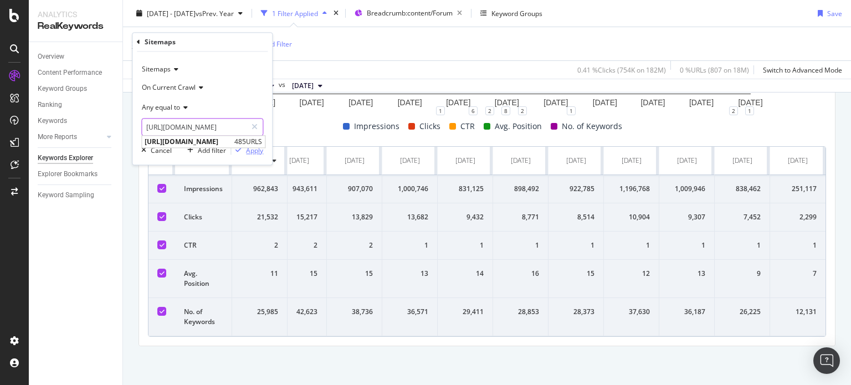
type input "https://www.nobroker.in/forum/sitemap-index/?id=ac-repair-servicing.xml"
click at [258, 151] on div "Apply" at bounding box center [254, 150] width 17 height 9
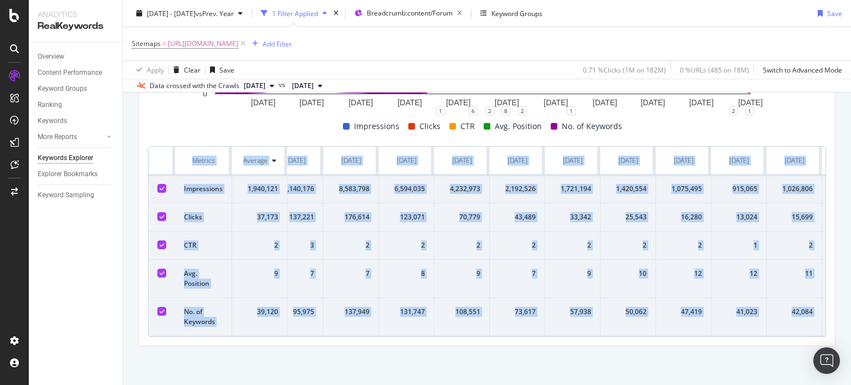
scroll to position [0, 1354]
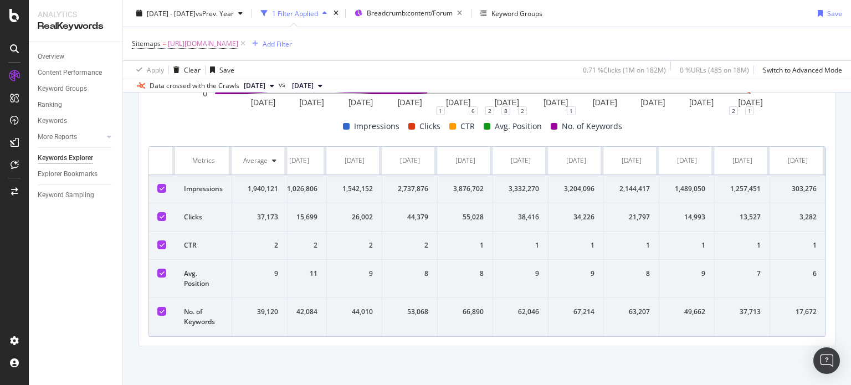
drag, startPoint x: 155, startPoint y: 148, endPoint x: 850, endPoint y: 325, distance: 718.0
click at [850, 325] on div "Keywords Explorer nobroker 2023 Jan. 1st - 2025 Oct. 10th vs Prev. Year 1 Filte…" at bounding box center [487, 192] width 728 height 385
copy thead
